Goal: Information Seeking & Learning: Check status

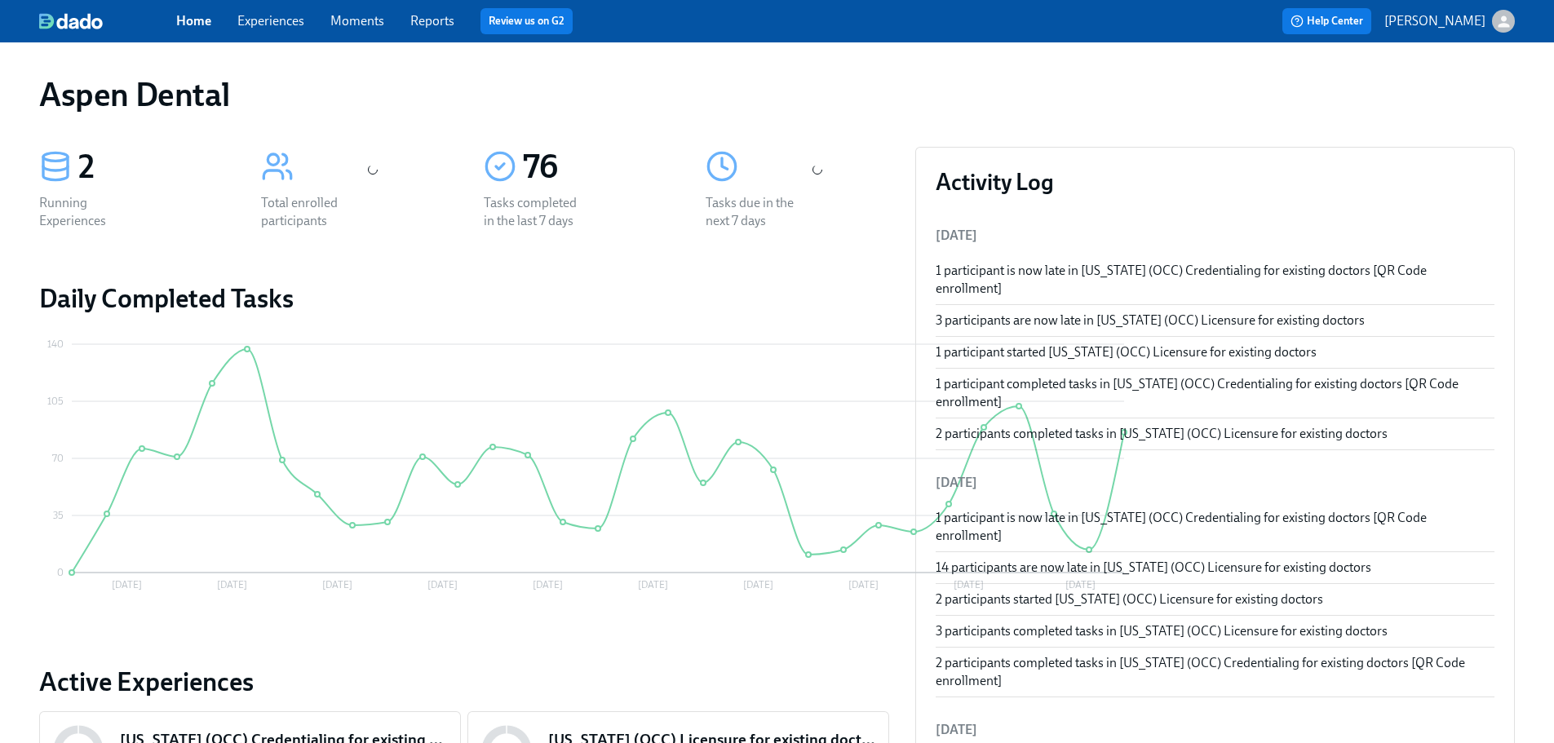
click at [433, 20] on link "Reports" at bounding box center [432, 21] width 44 height 16
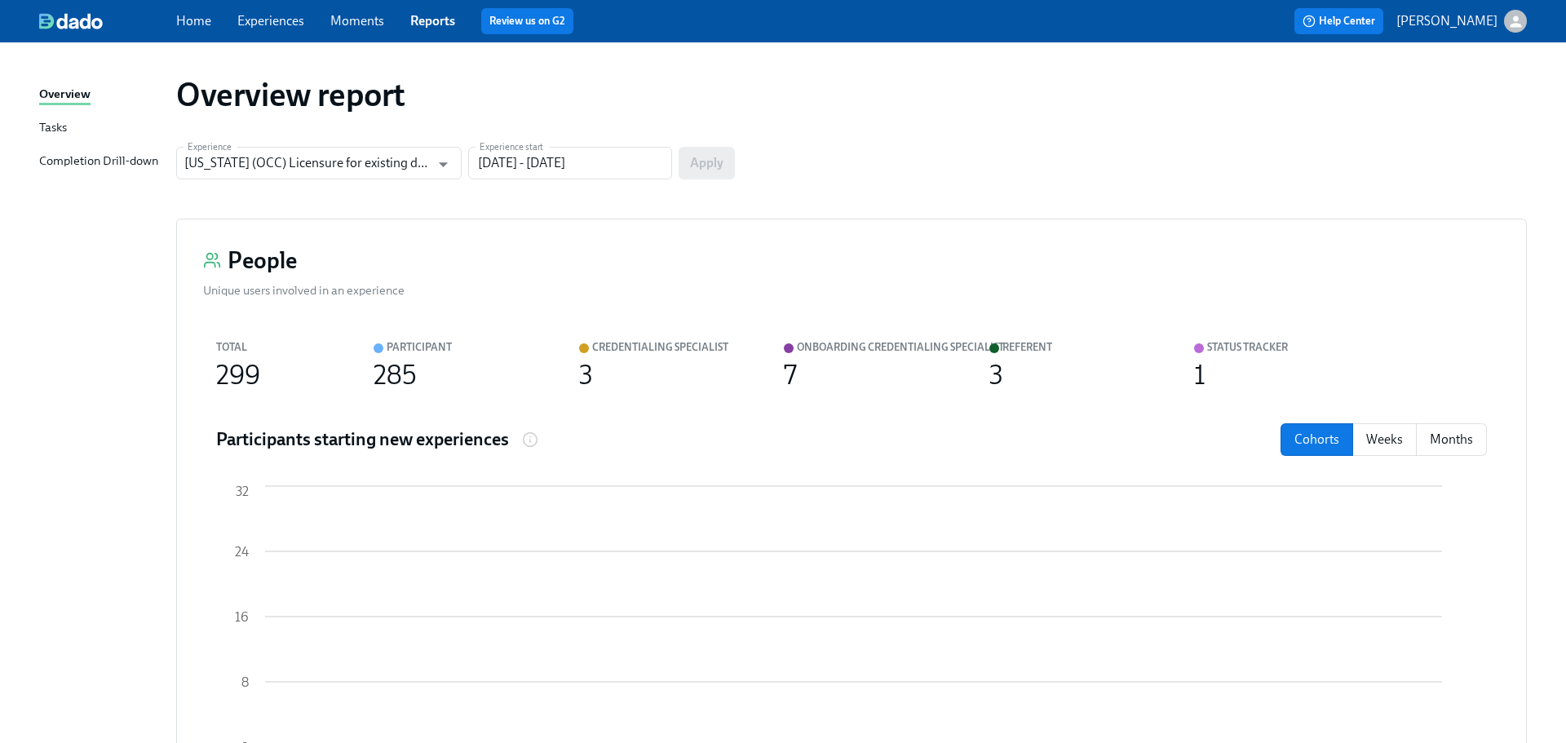
click at [108, 157] on div "Completion Drill-down" at bounding box center [98, 162] width 119 height 20
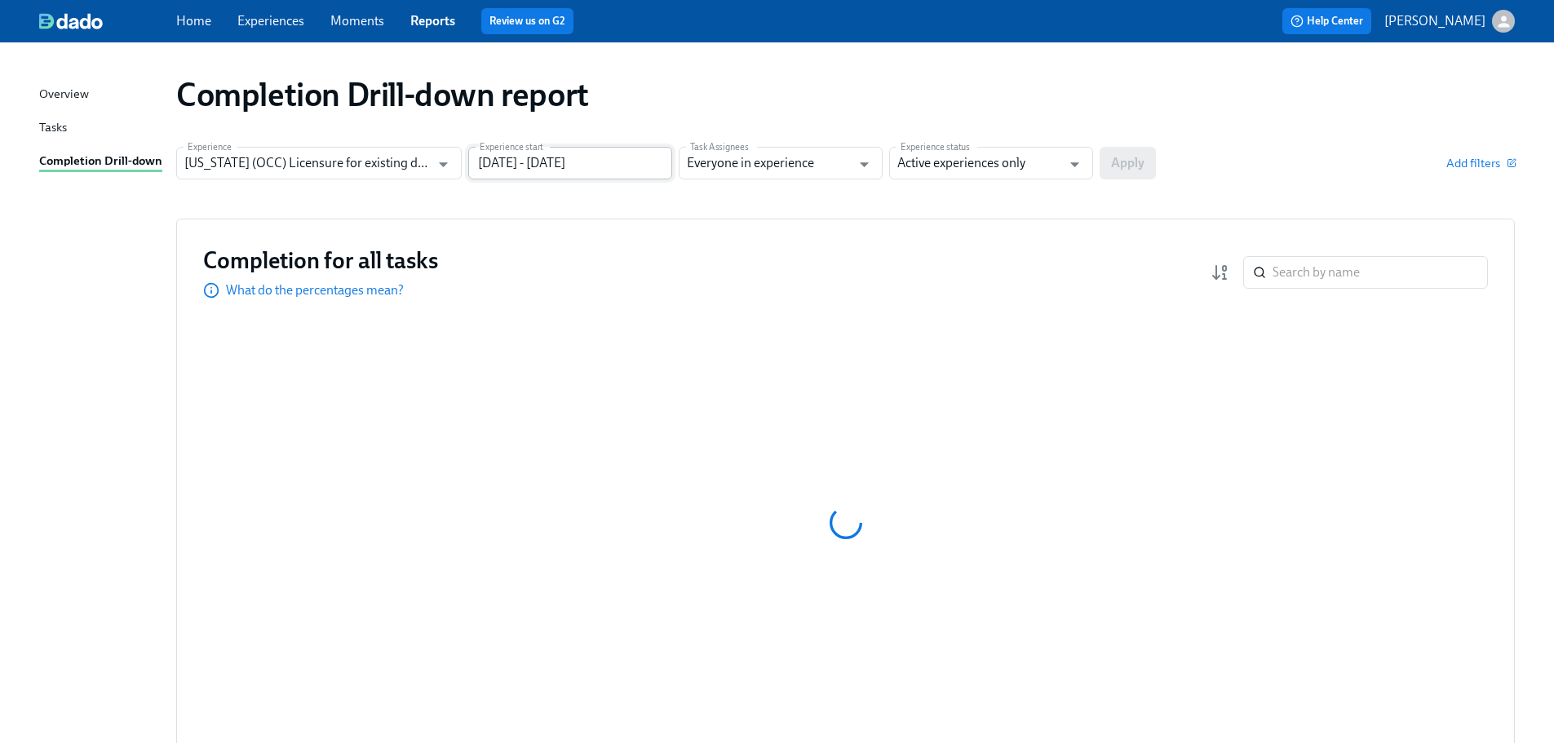
click at [568, 164] on input "[DATE] - [DATE]" at bounding box center [570, 163] width 204 height 33
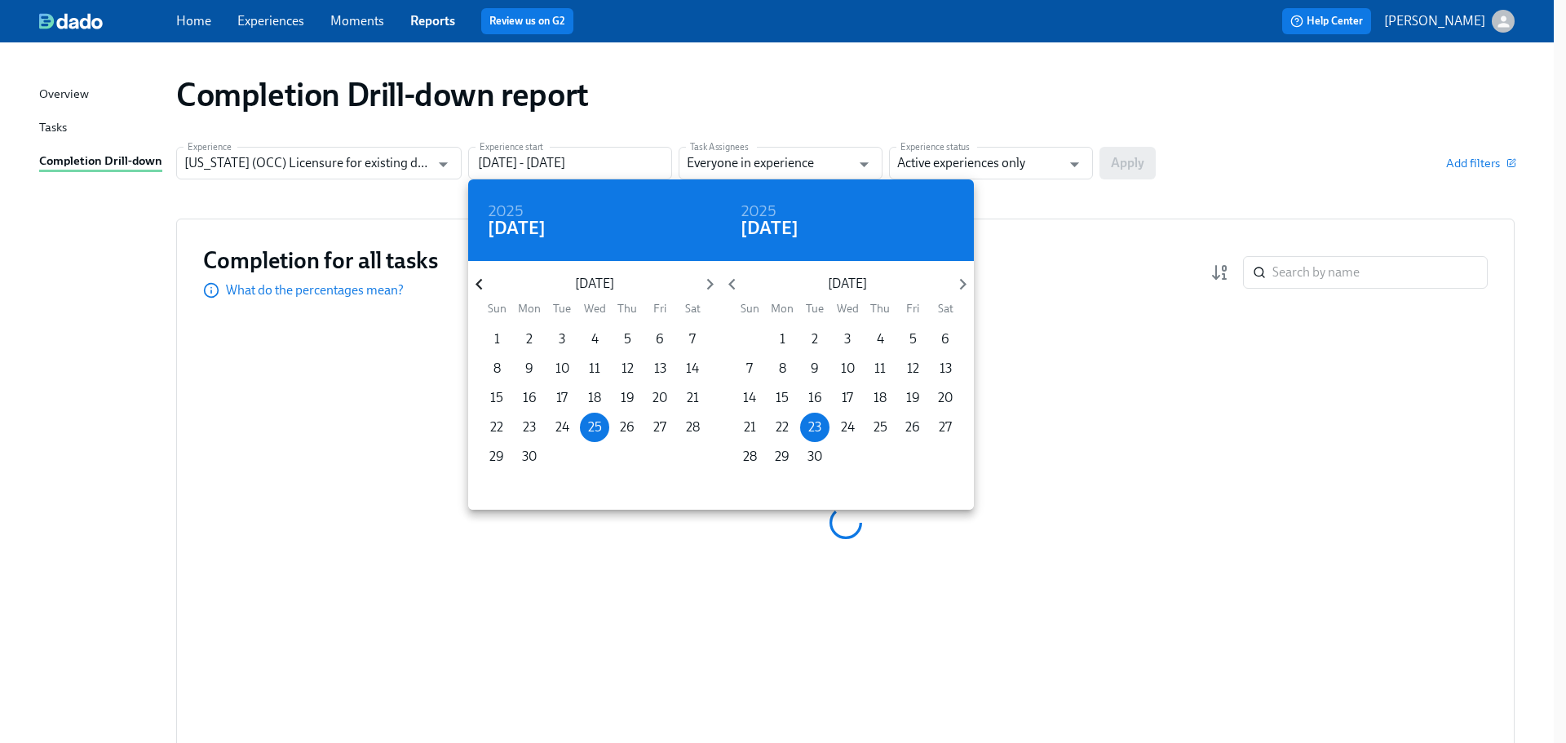
click at [481, 291] on icon "button" at bounding box center [479, 284] width 22 height 22
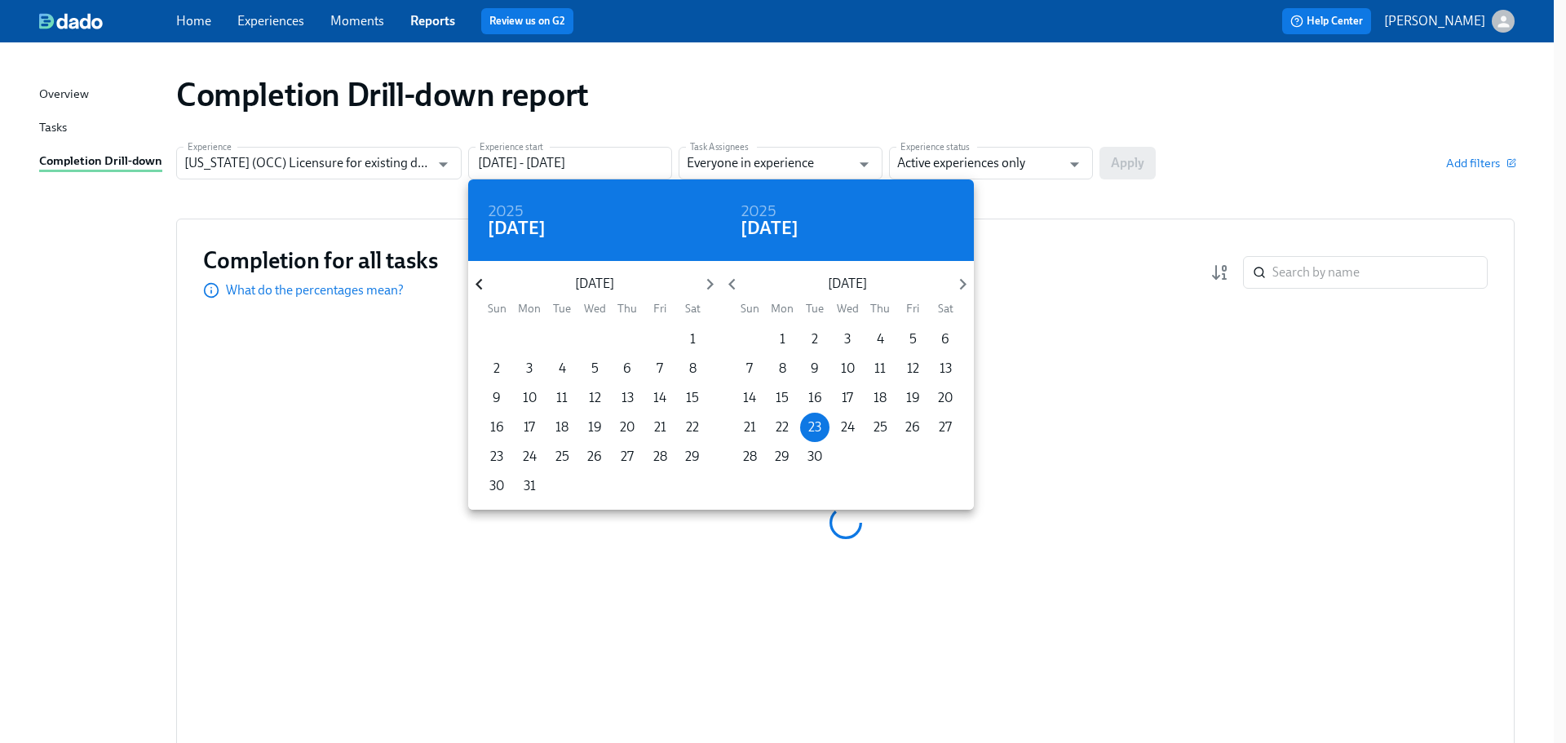
click at [481, 291] on icon "button" at bounding box center [479, 284] width 22 height 22
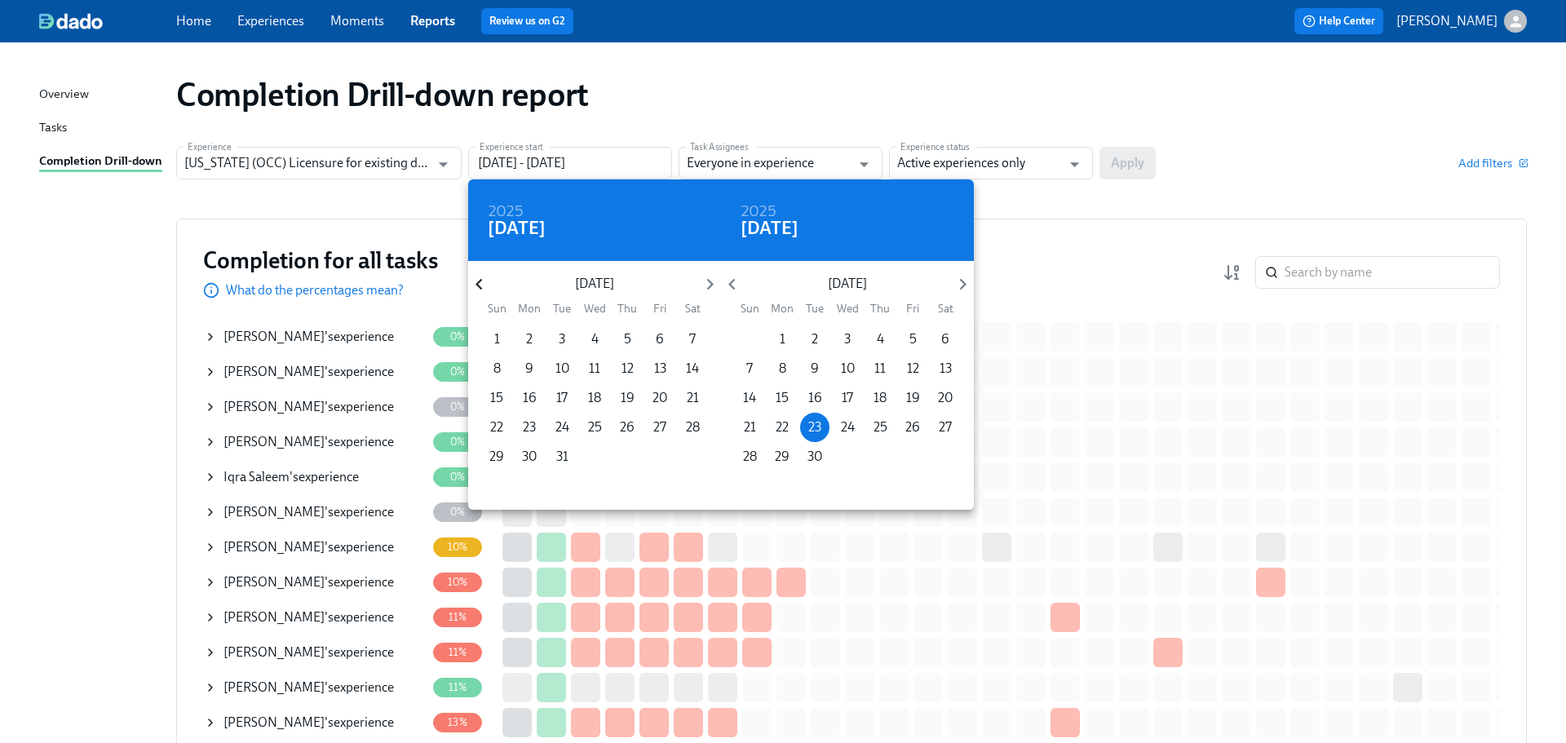
click at [481, 291] on icon "button" at bounding box center [479, 284] width 22 height 22
click at [477, 286] on icon "button" at bounding box center [479, 284] width 22 height 22
click at [477, 286] on icon "button" at bounding box center [479, 284] width 7 height 11
click at [480, 285] on icon "button" at bounding box center [479, 284] width 22 height 22
click at [631, 338] on span "1" at bounding box center [627, 339] width 29 height 18
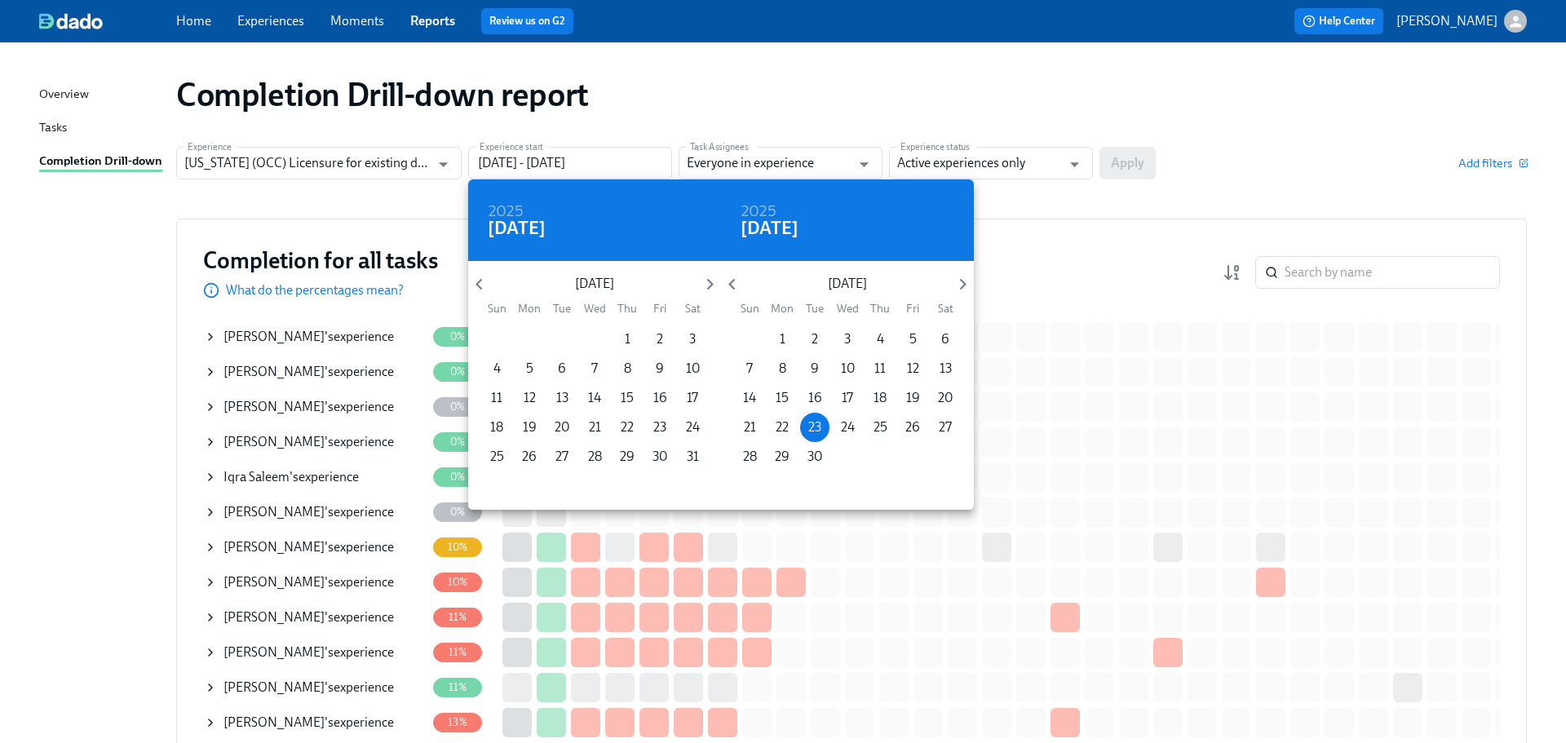
type input "[DATE] - [DATE]"
click at [1018, 162] on div at bounding box center [783, 371] width 1566 height 743
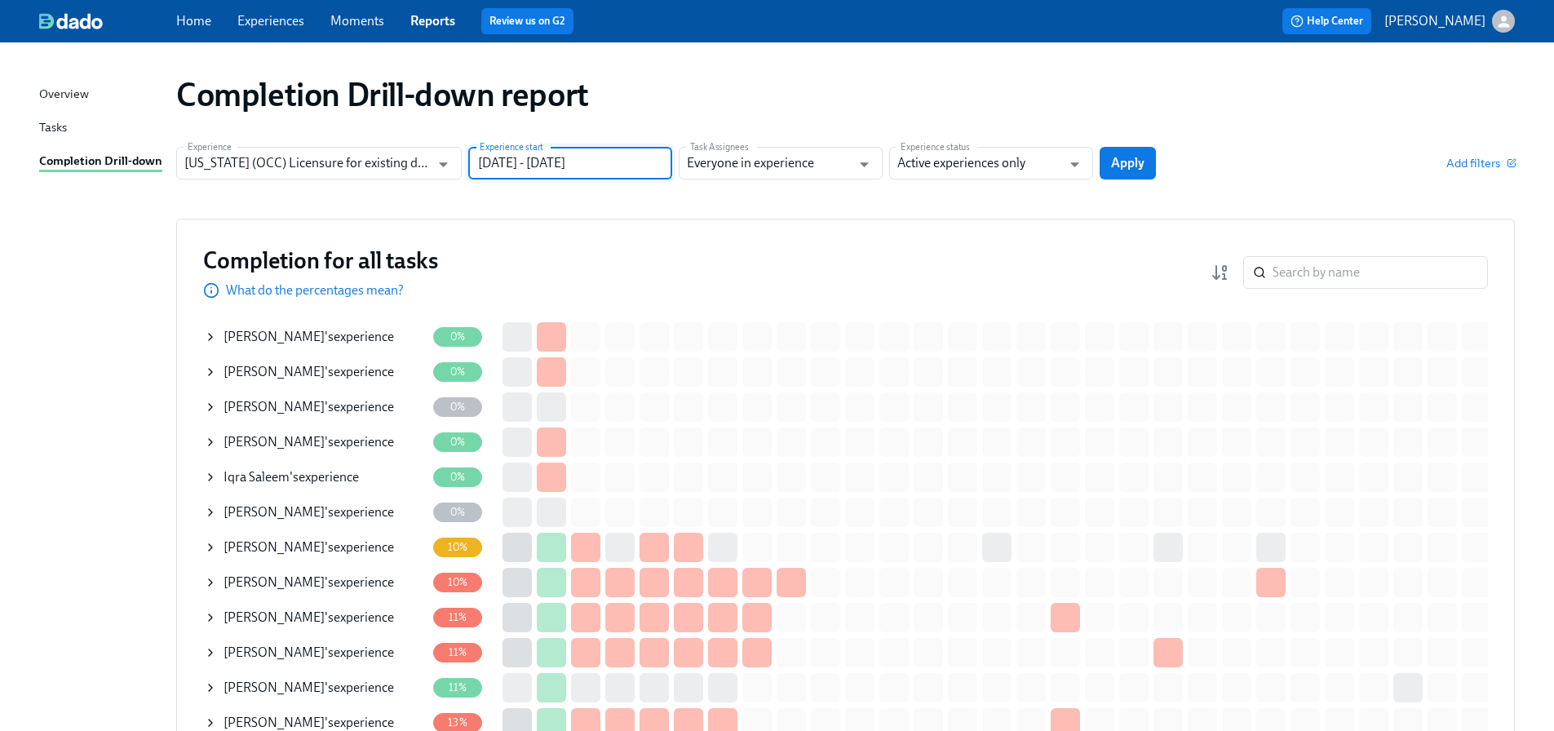
click at [985, 161] on div "2024 Thu, Aug [DATE] Mon Tue Wed Thu Fri Sat 28 29 30 31 1 2 3 4 5 6 7 8 9 10 1…" at bounding box center [777, 365] width 1554 height 731
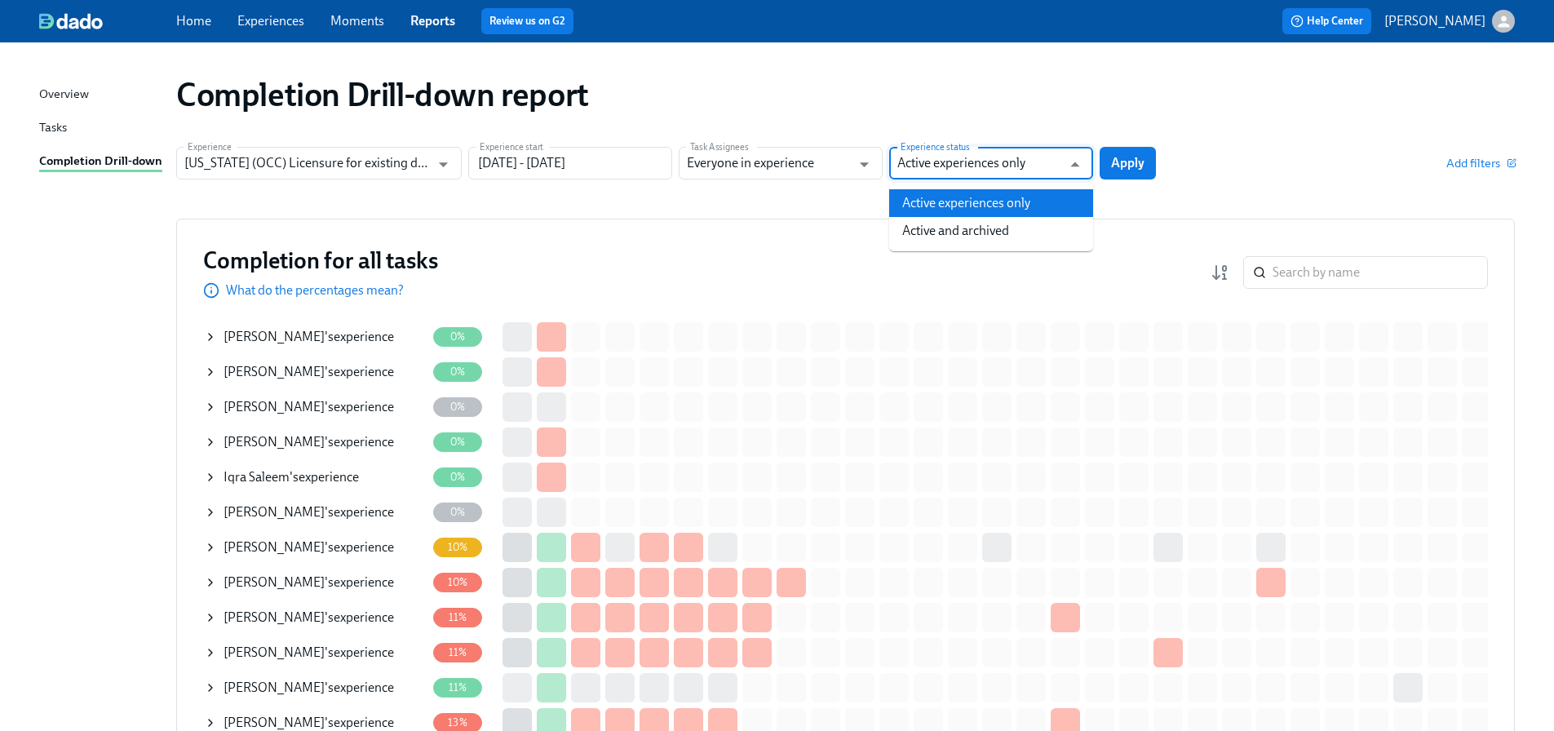
click at [975, 168] on input "Active experiences only" at bounding box center [979, 163] width 164 height 33
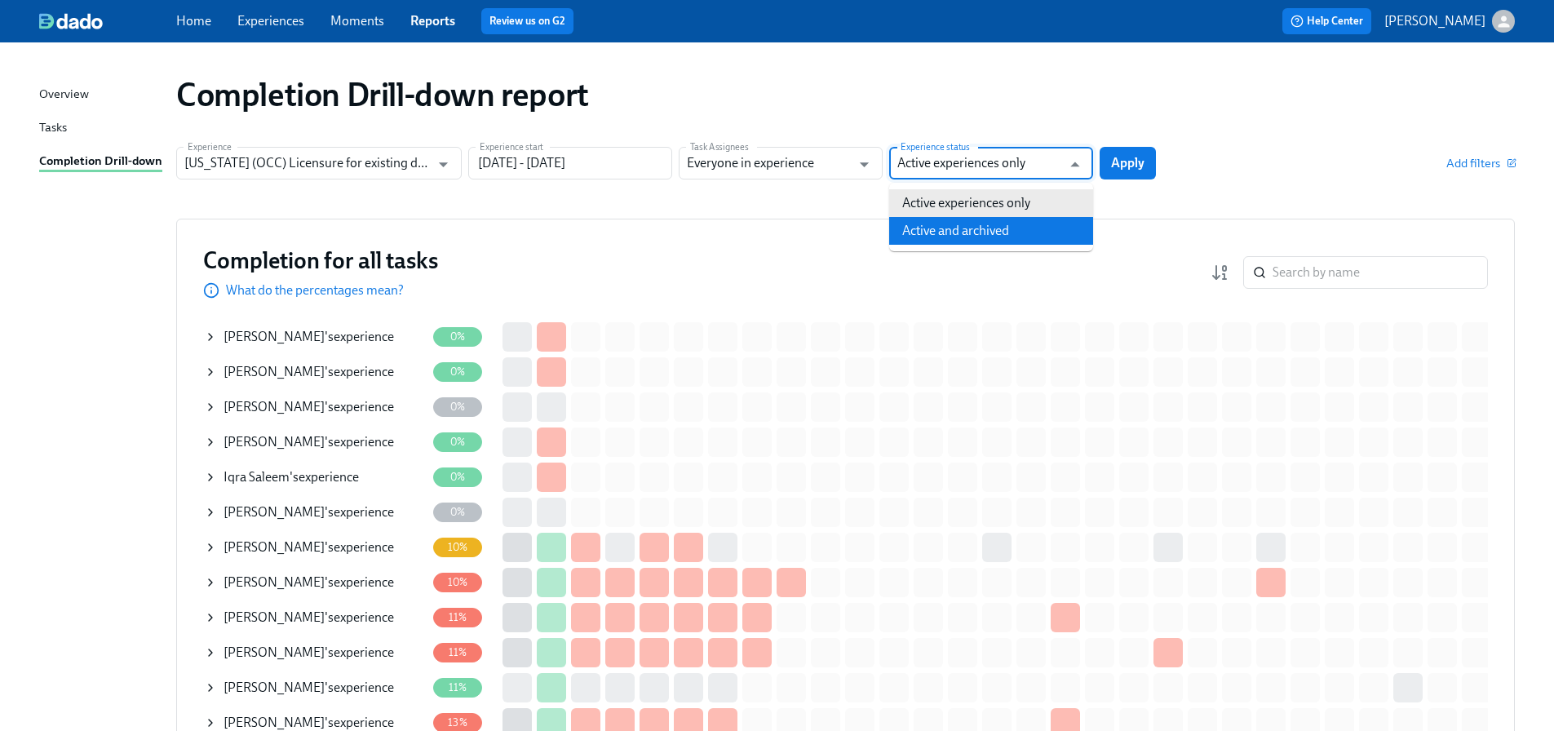
click at [970, 228] on li "Active and archived" at bounding box center [991, 231] width 204 height 28
type input "Active and archived"
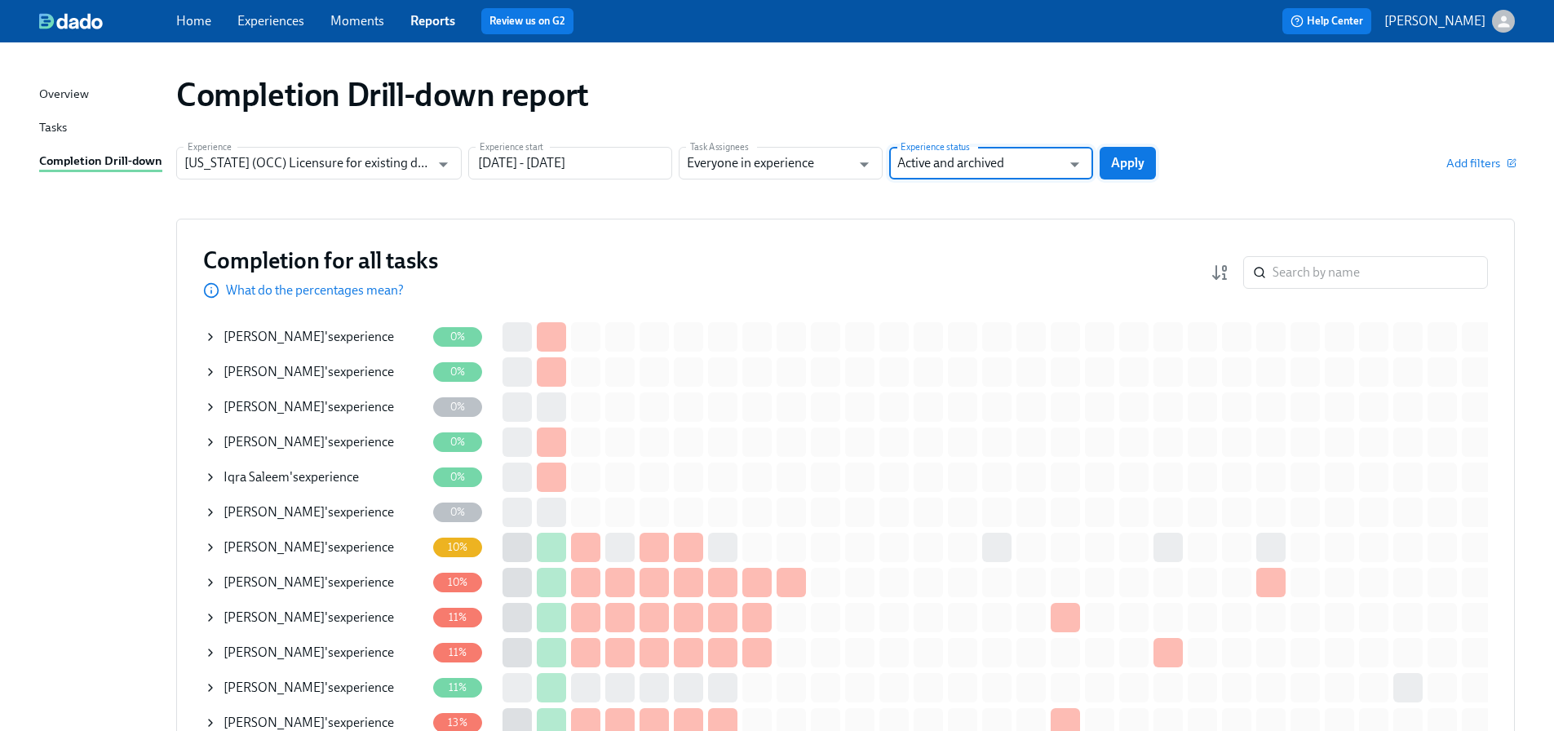
click at [1130, 162] on span "Apply" at bounding box center [1127, 163] width 33 height 16
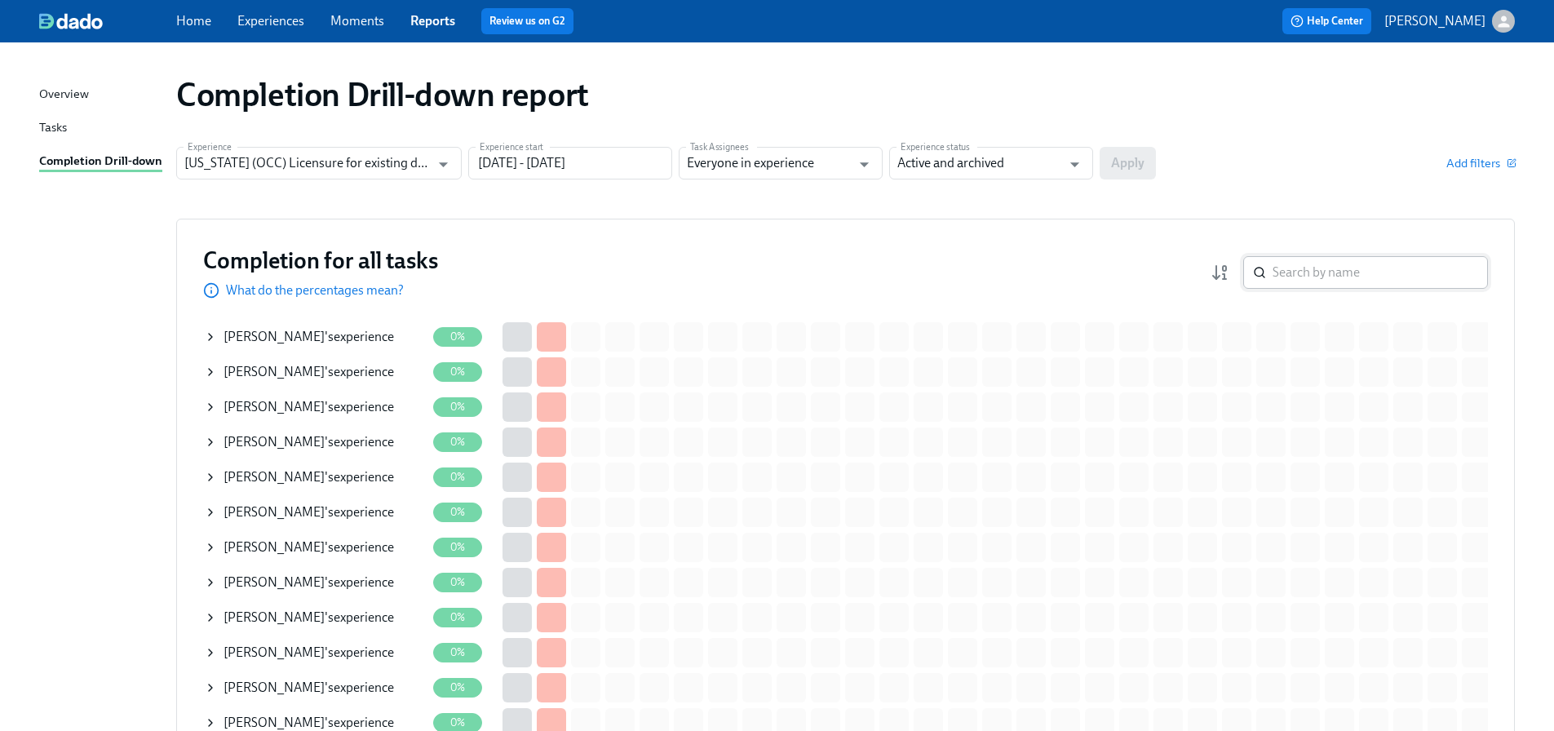
click at [1327, 276] on input "search" at bounding box center [1380, 272] width 215 height 33
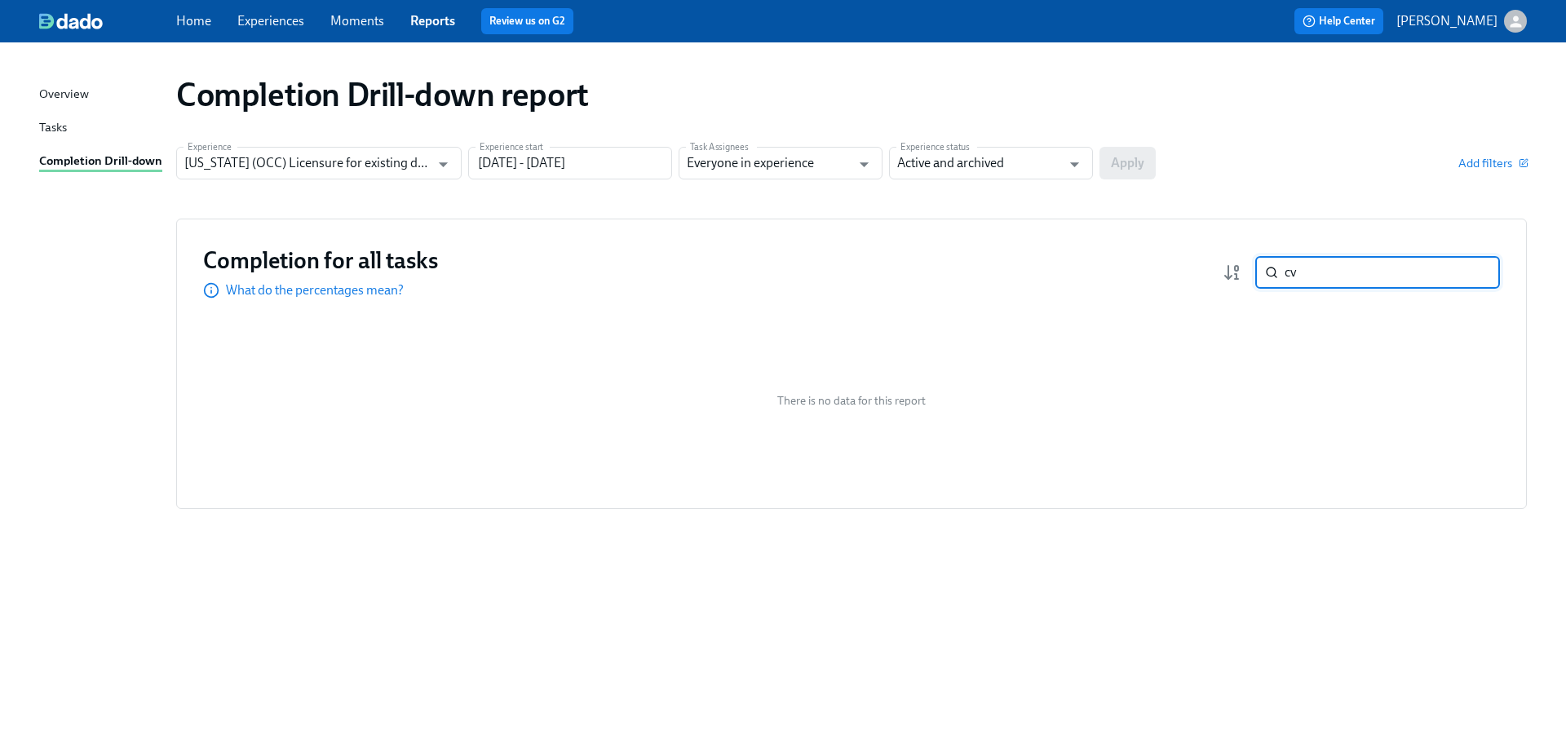
type input "c"
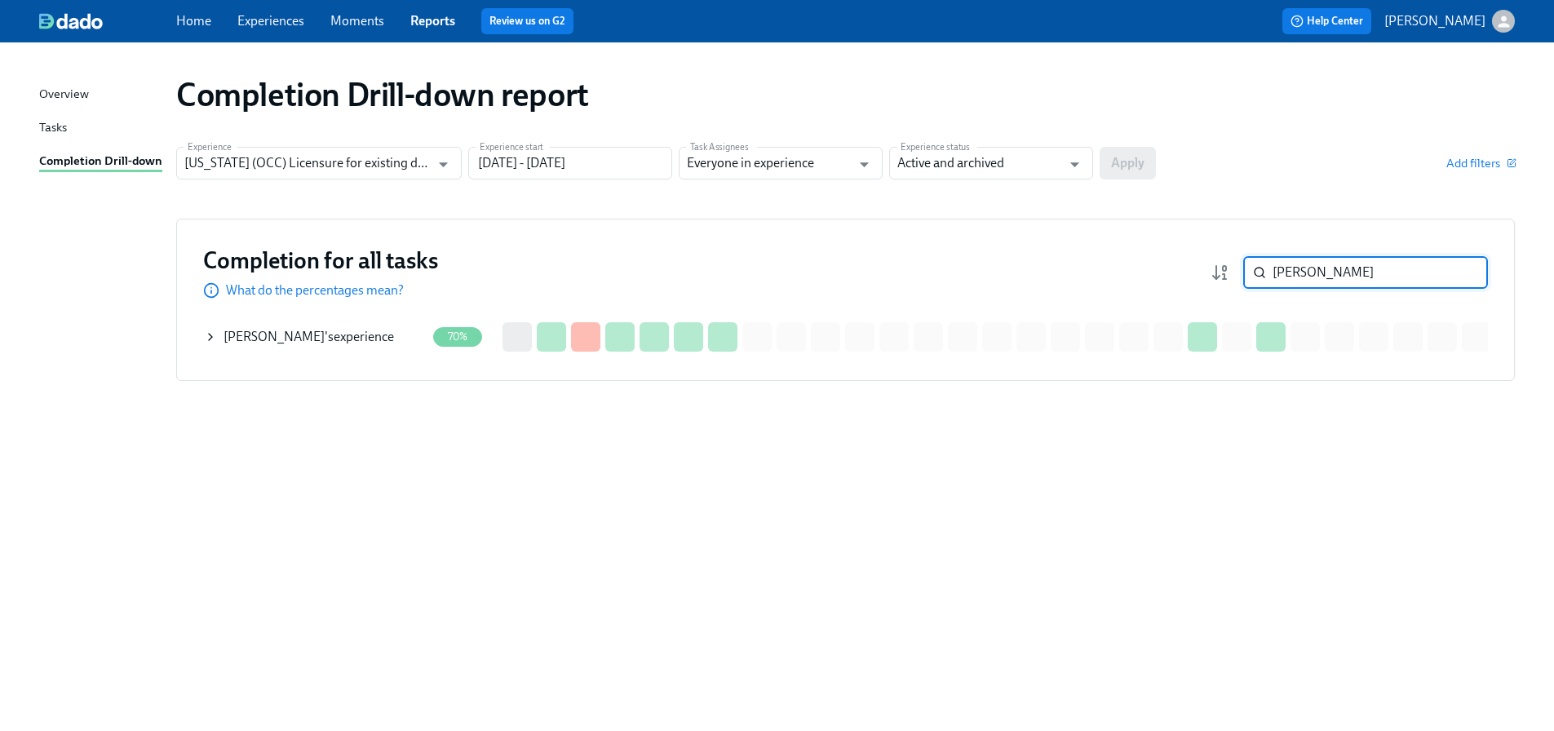
type input "[PERSON_NAME]"
click at [342, 336] on div "[PERSON_NAME] 's experience" at bounding box center [309, 337] width 171 height 18
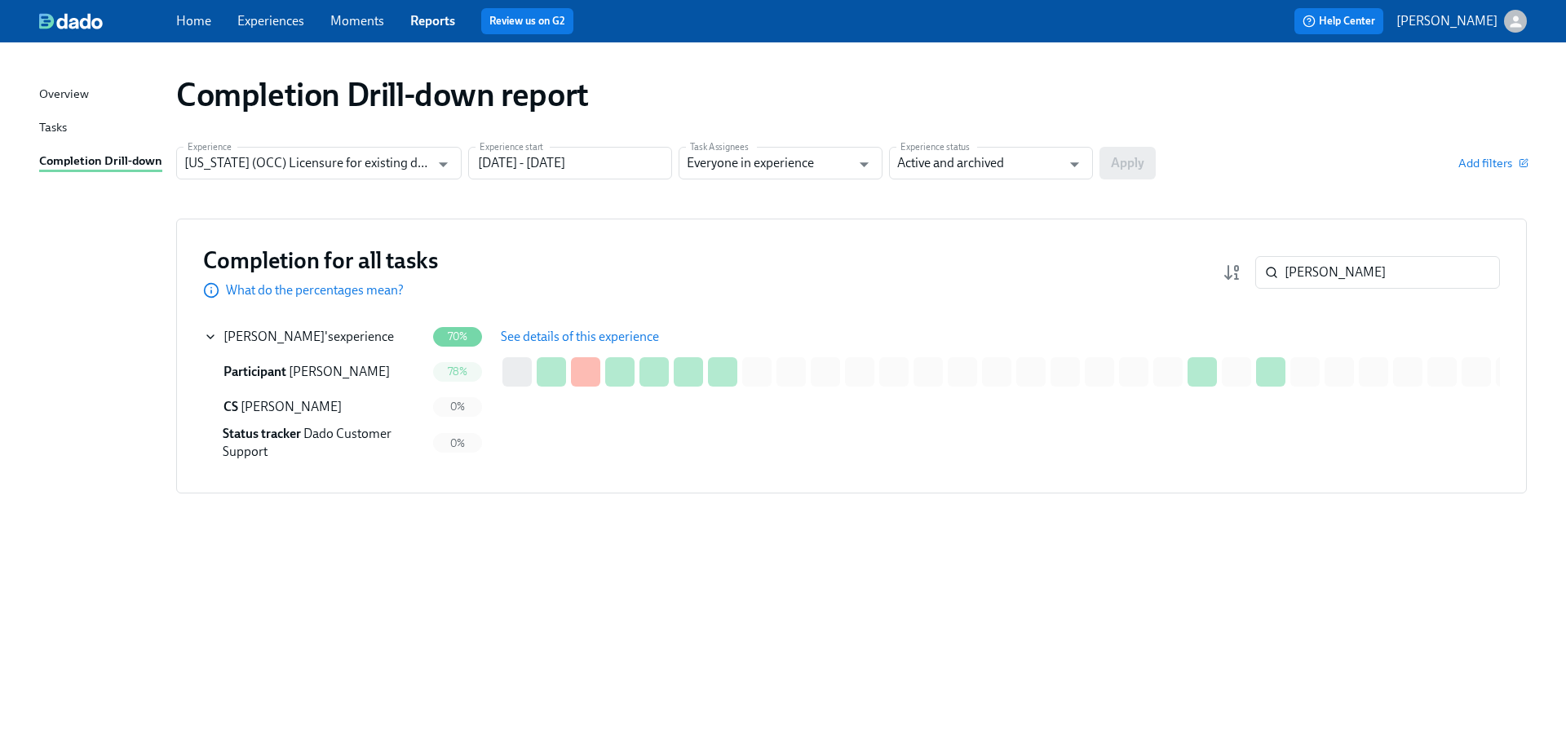
click at [591, 329] on span "See details of this experience" at bounding box center [580, 337] width 158 height 16
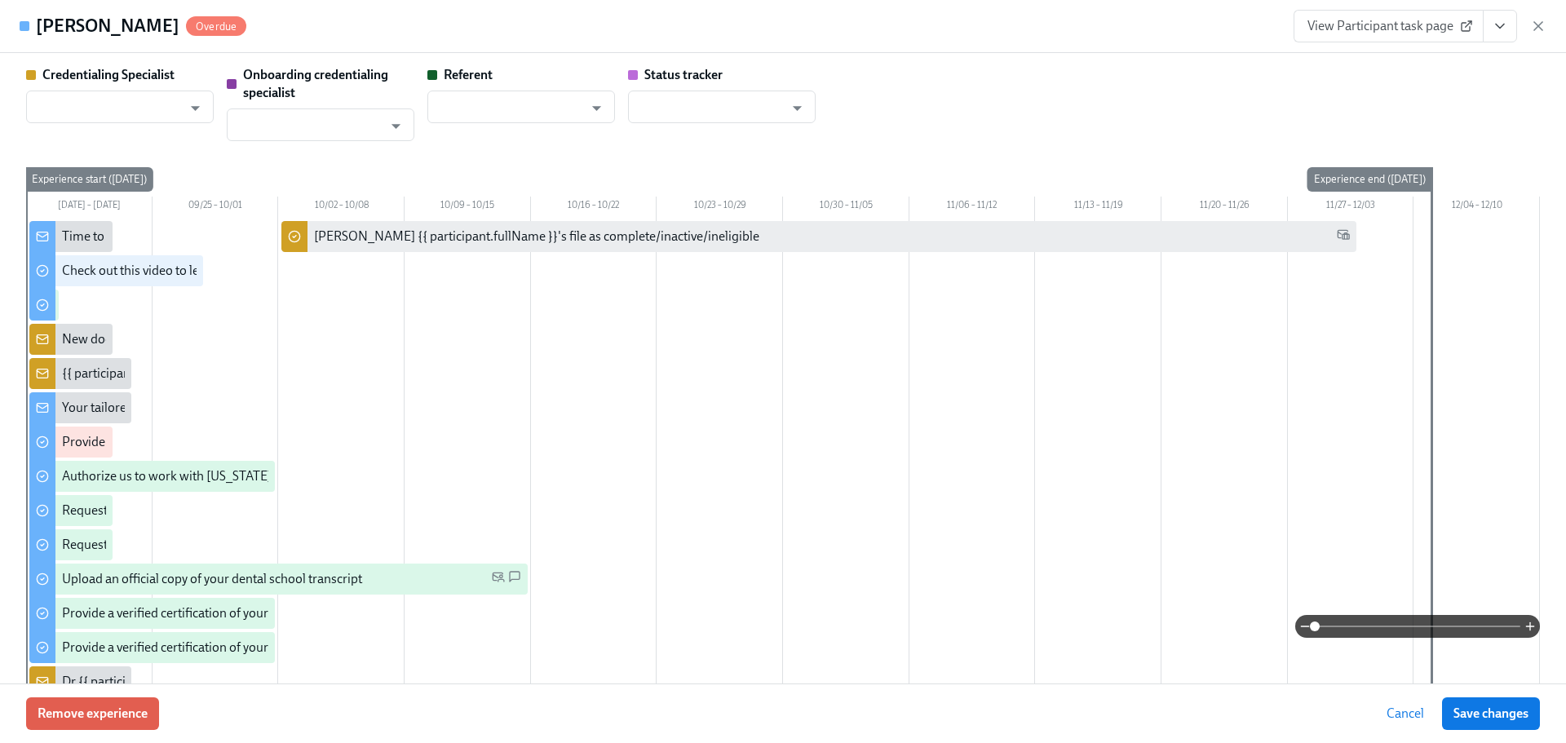
type input "[PERSON_NAME]"
type input "Dado Customer Support"
click at [1367, 27] on span "View Participant task page" at bounding box center [1389, 26] width 162 height 16
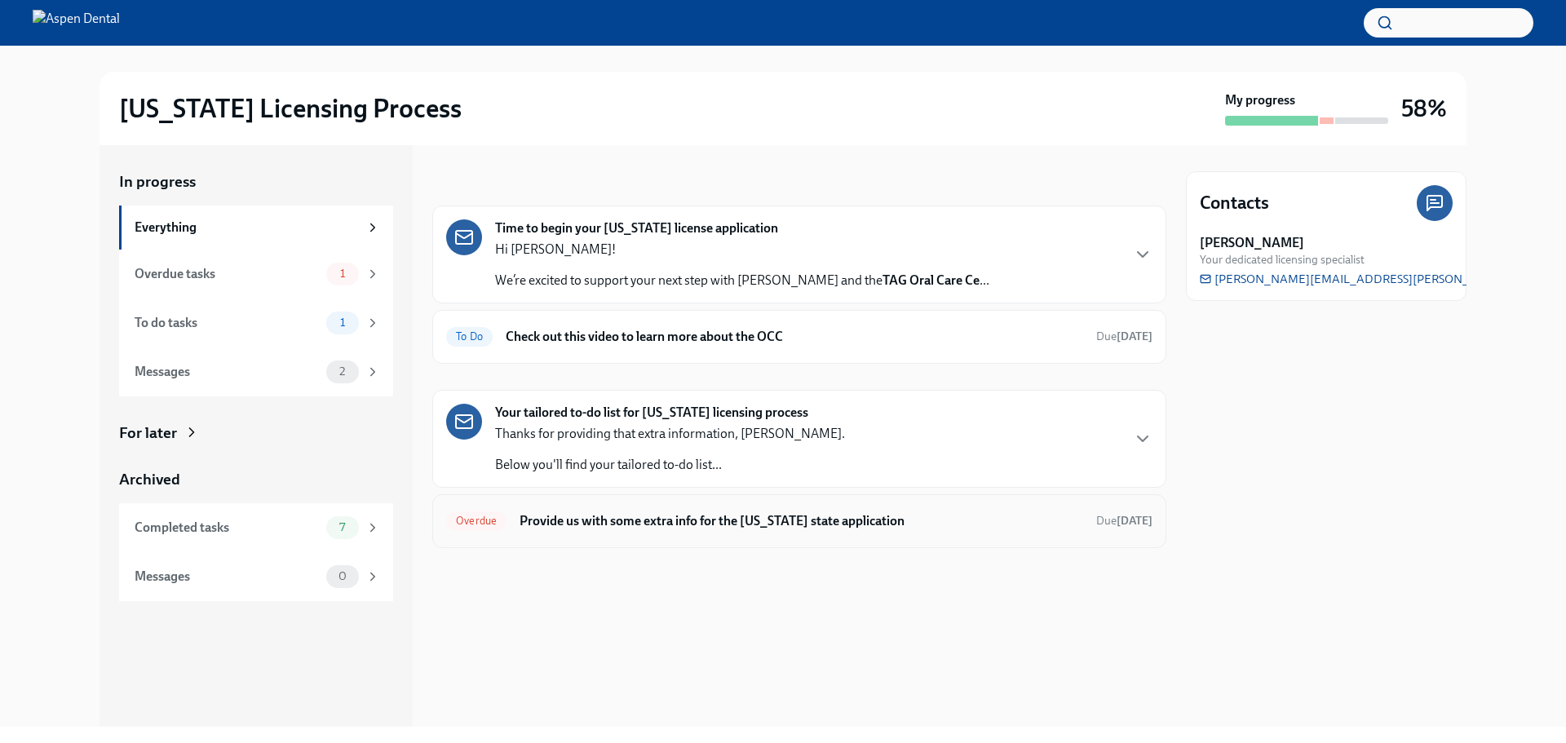
click at [711, 527] on h6 "Provide us with some extra info for the [US_STATE] state application" at bounding box center [802, 521] width 564 height 18
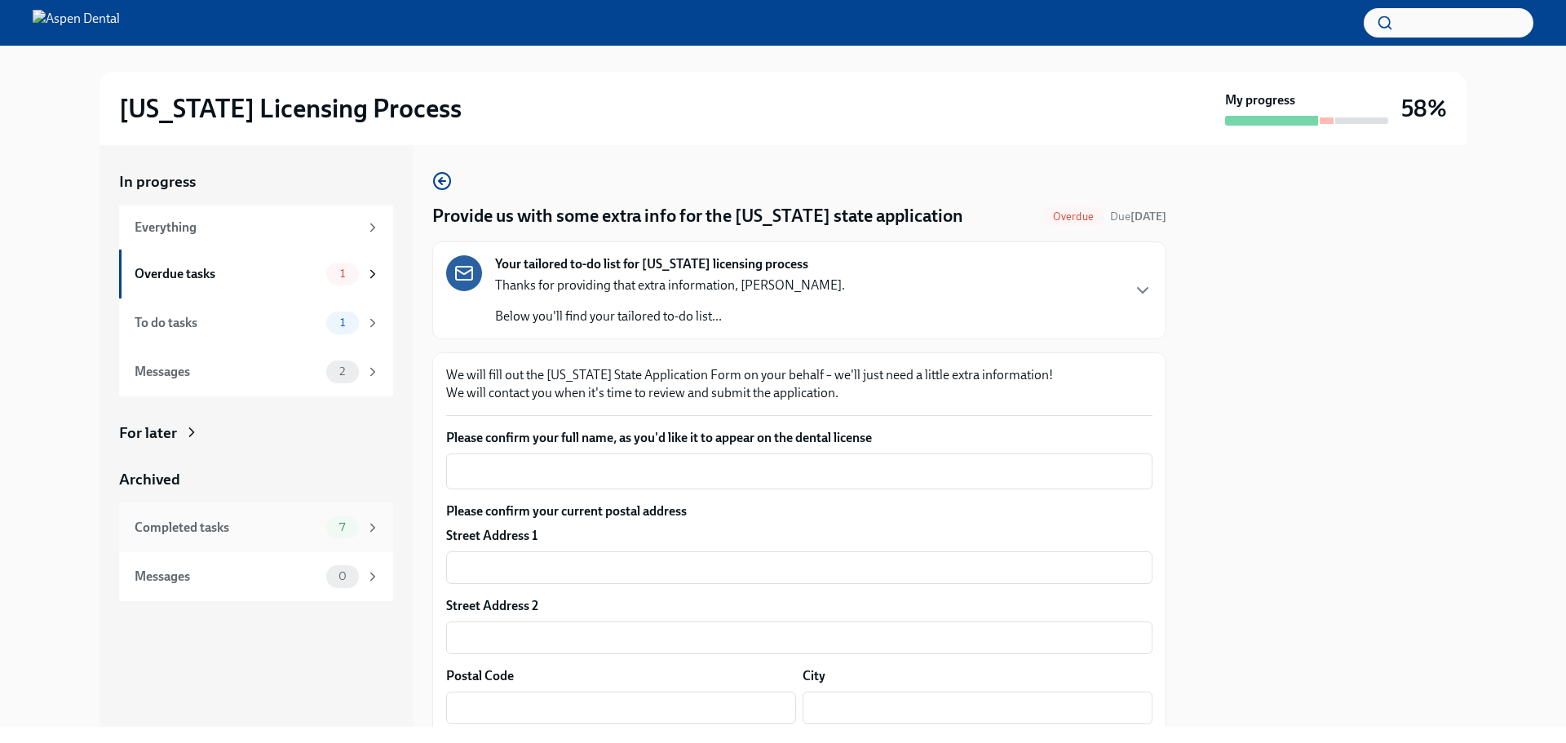
click at [317, 521] on div "Completed tasks" at bounding box center [227, 528] width 185 height 18
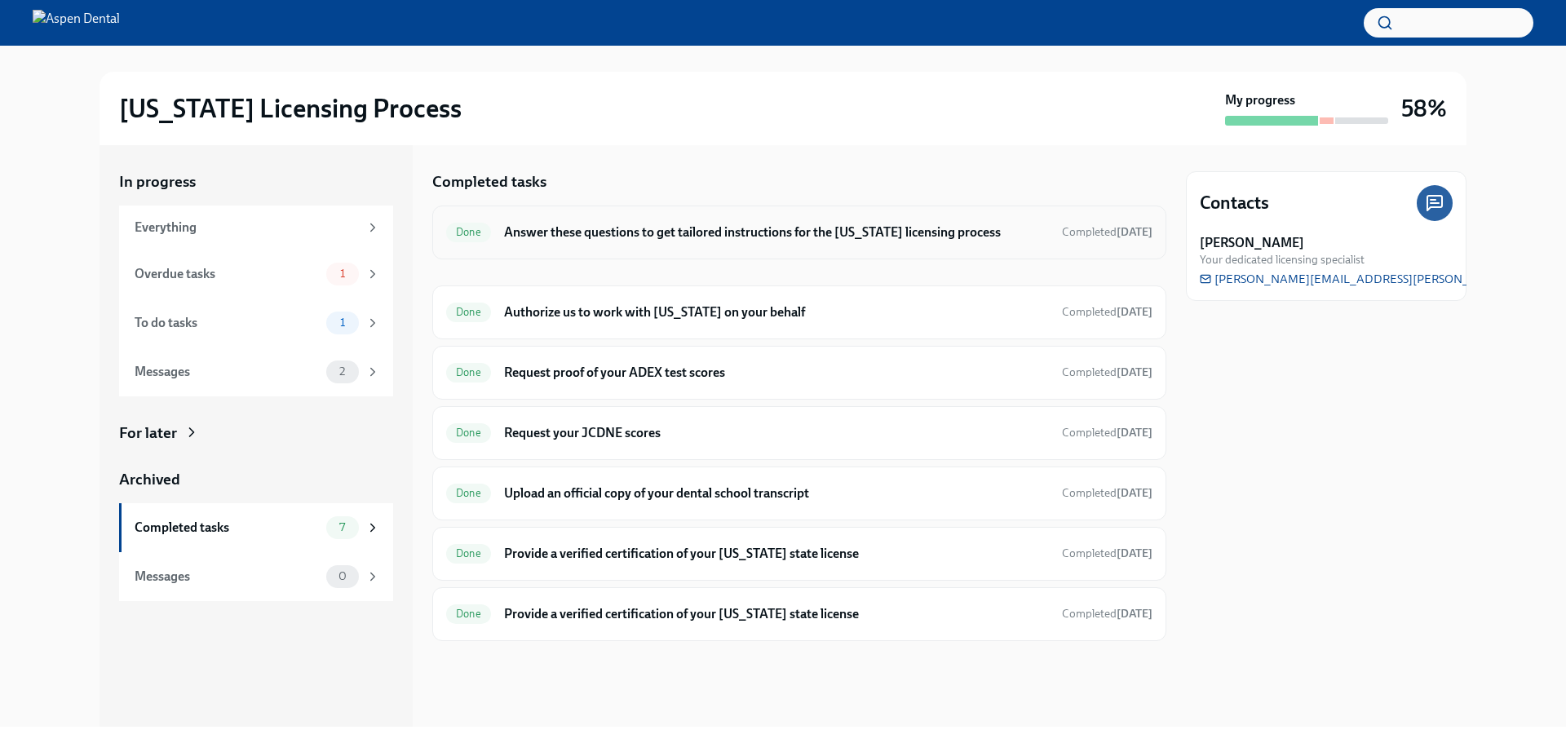
click at [716, 245] on div "Done Answer these questions to get tailored instructions for the Illinois licen…" at bounding box center [799, 232] width 707 height 26
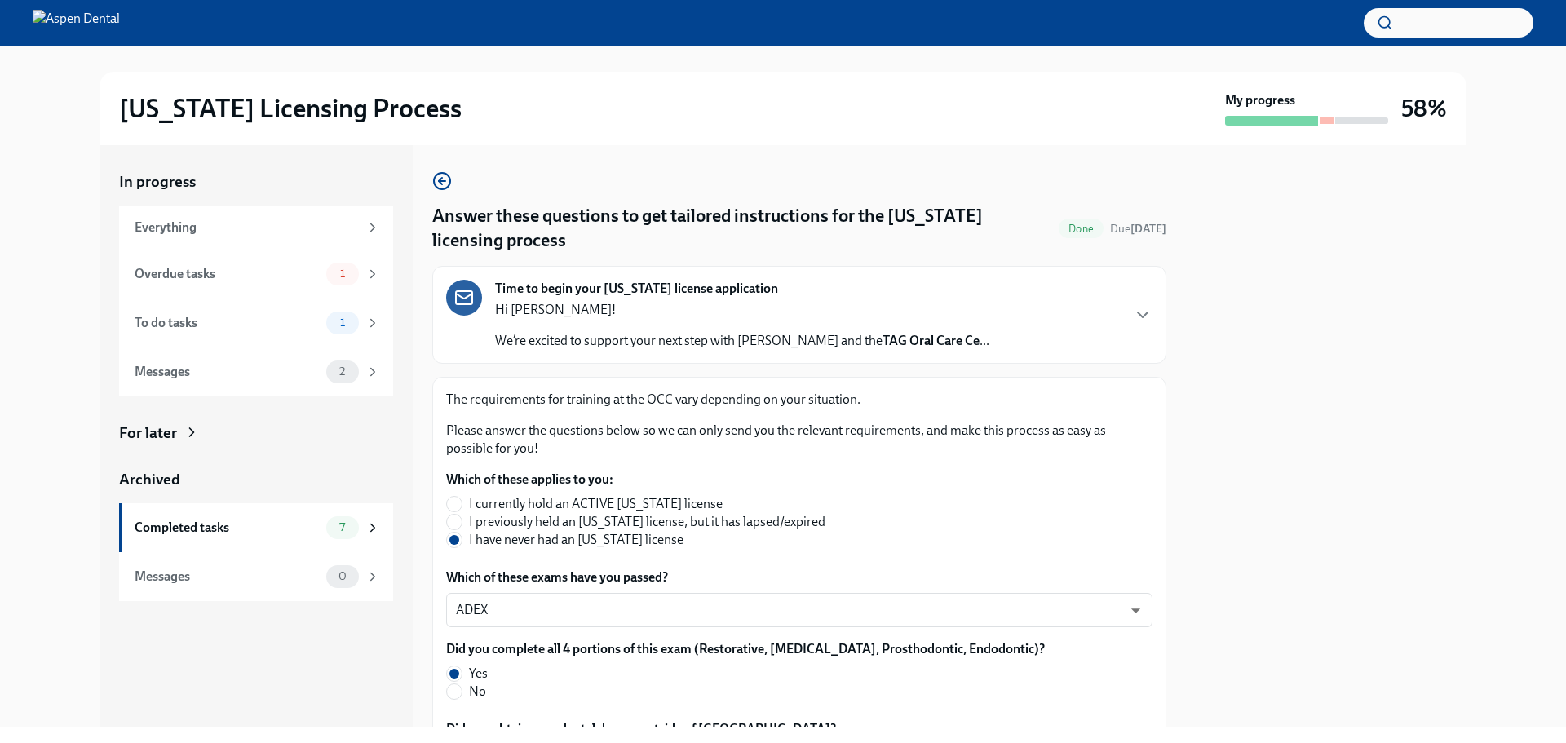
click at [82, 365] on div "In progress Everything Overdue tasks 1 To do tasks 1 Messages 2 For later Archi…" at bounding box center [783, 436] width 1514 height 582
click at [1318, 343] on div at bounding box center [1326, 436] width 281 height 582
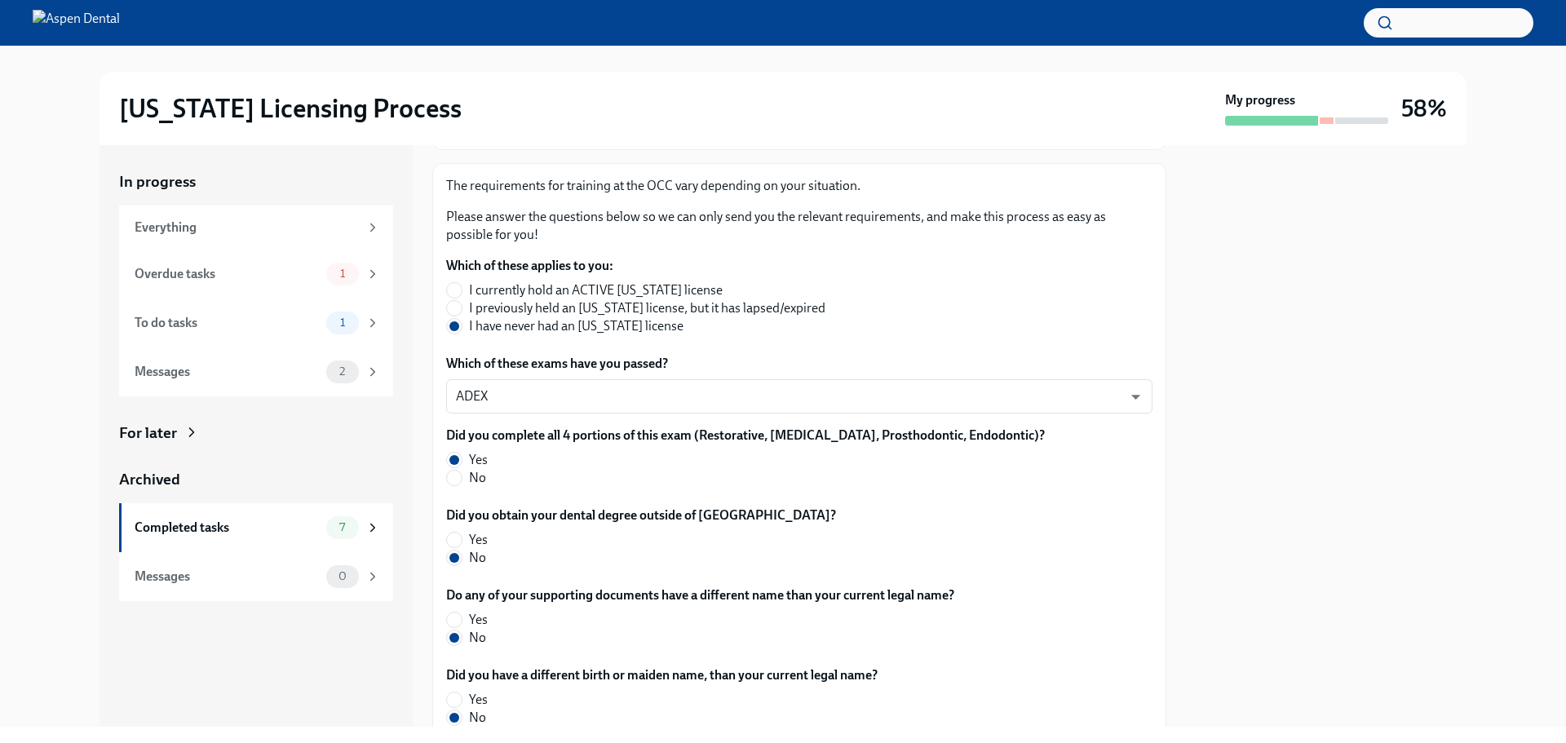
scroll to position [151, 0]
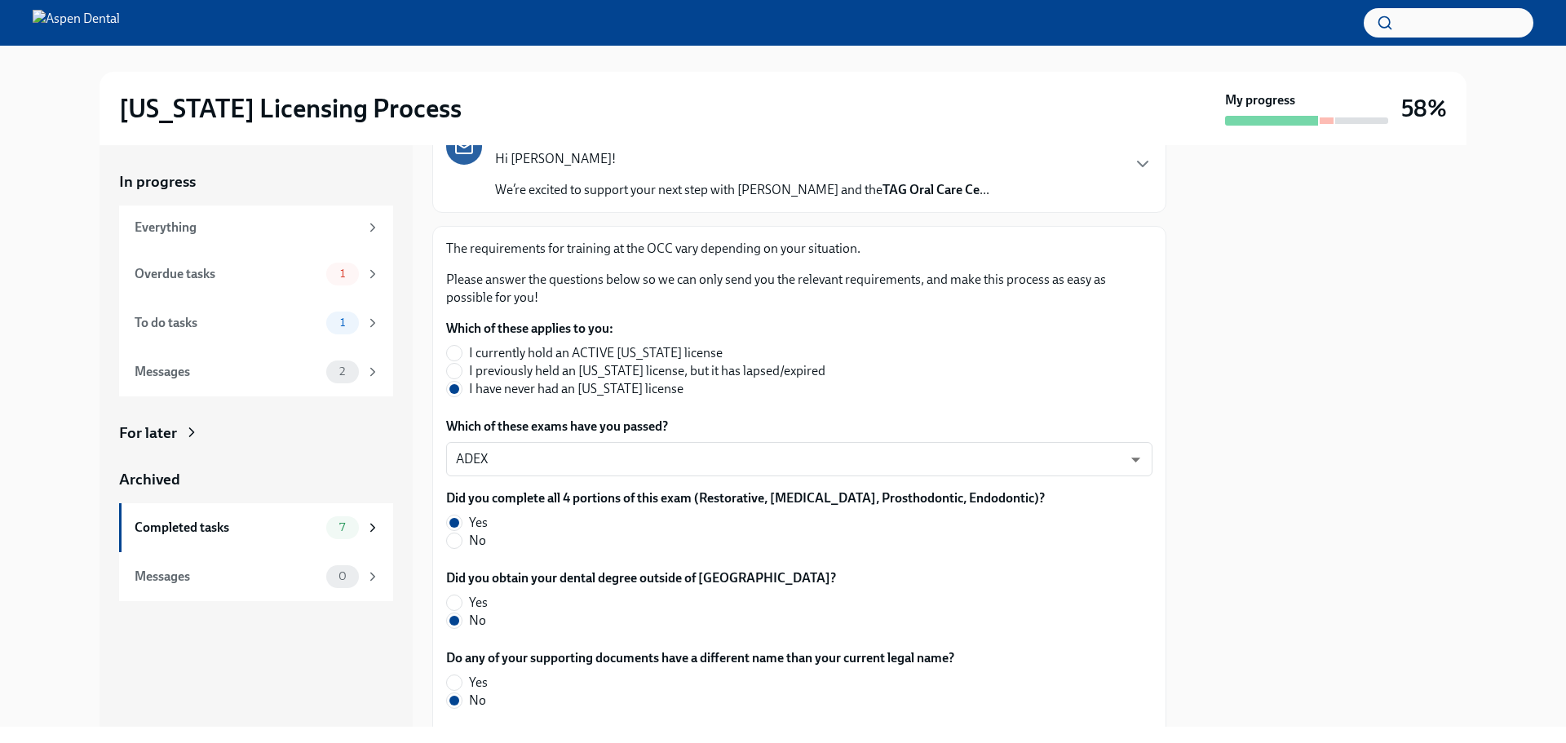
click at [1405, 298] on div at bounding box center [1326, 436] width 281 height 582
